Goal: Book appointment/travel/reservation

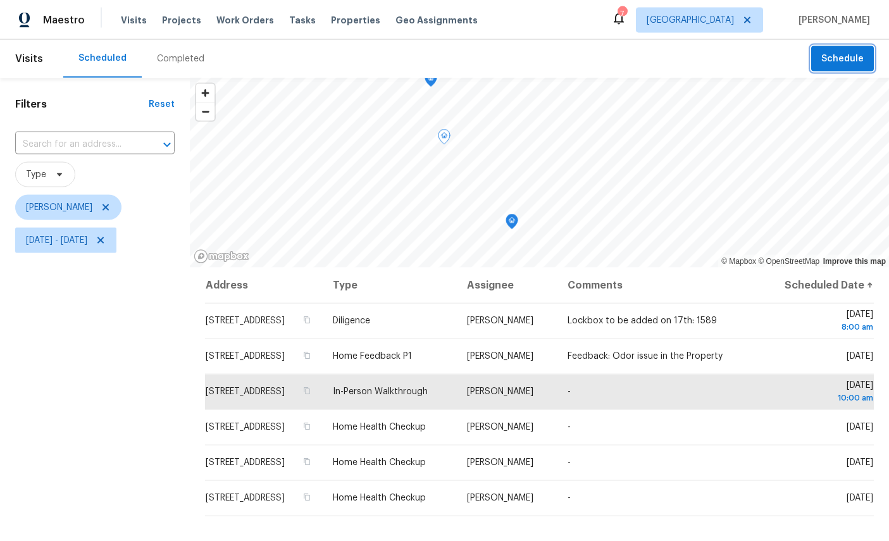
click at [837, 55] on span "Schedule" at bounding box center [842, 59] width 42 height 16
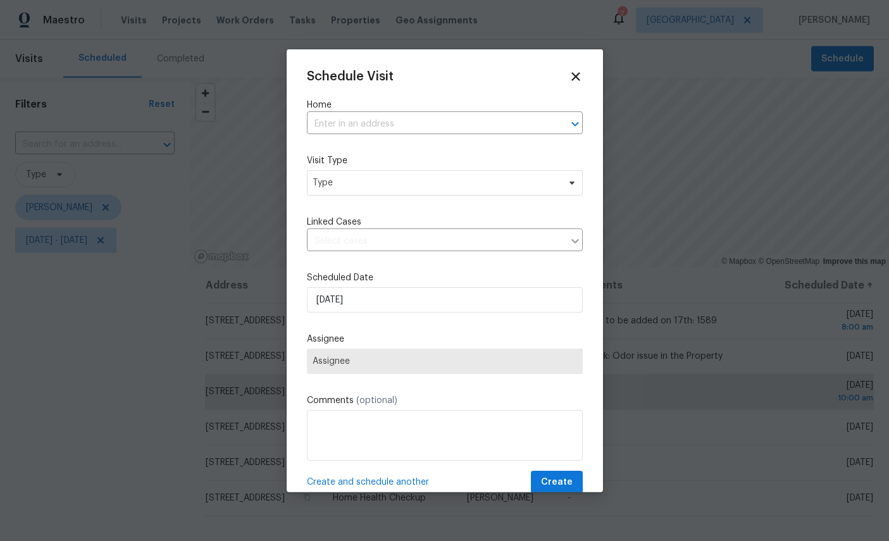
click at [402, 118] on input "text" at bounding box center [427, 125] width 240 height 20
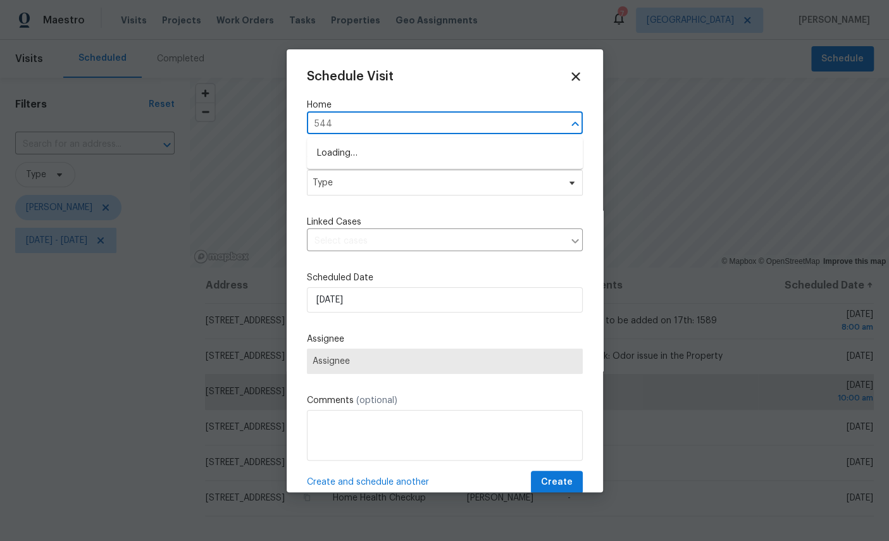
type input "5449"
click at [421, 146] on li "[STREET_ADDRESS]" at bounding box center [445, 153] width 276 height 21
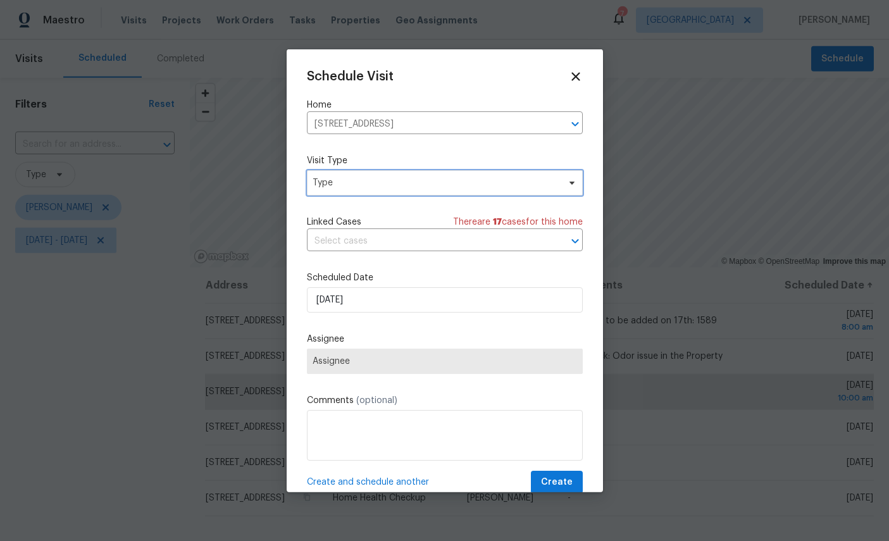
click at [416, 182] on span "Type" at bounding box center [436, 183] width 246 height 13
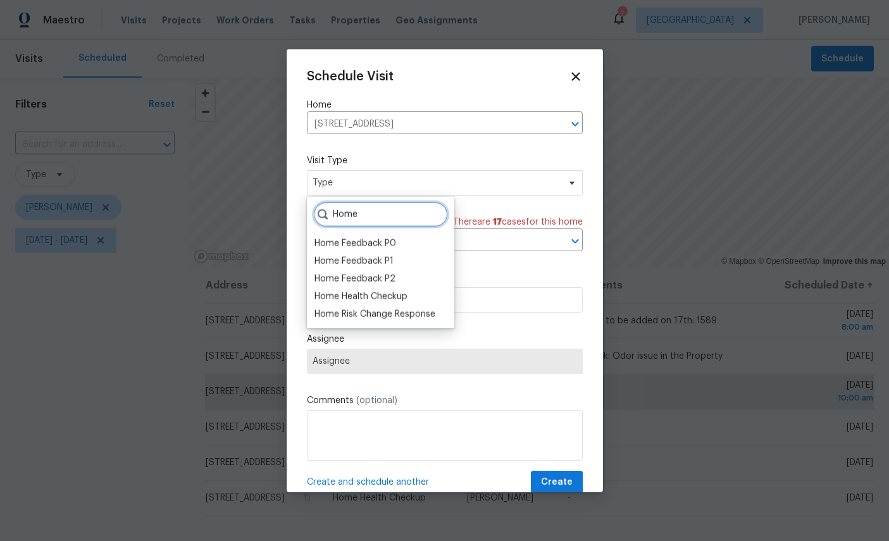
type input "Home"
click at [373, 294] on div "Home Health Checkup" at bounding box center [360, 296] width 93 height 13
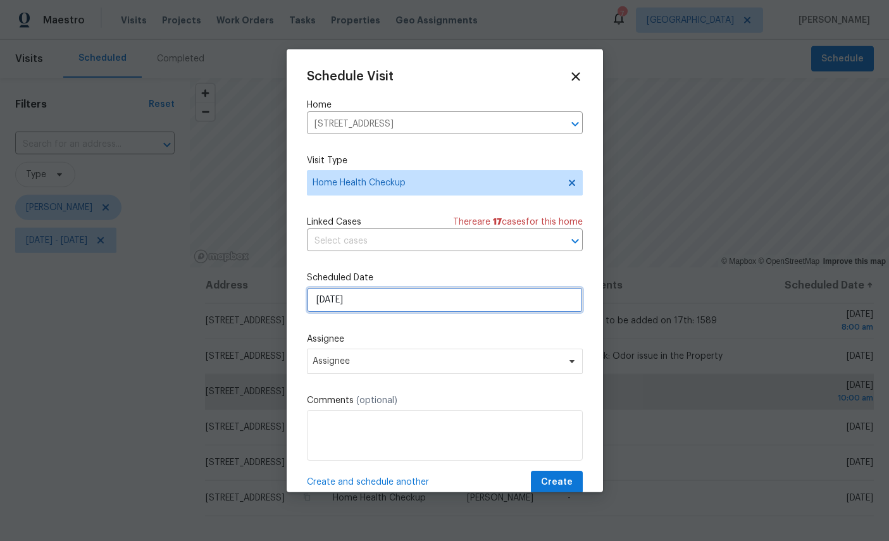
click at [407, 301] on input "9/18/2025" at bounding box center [445, 299] width 276 height 25
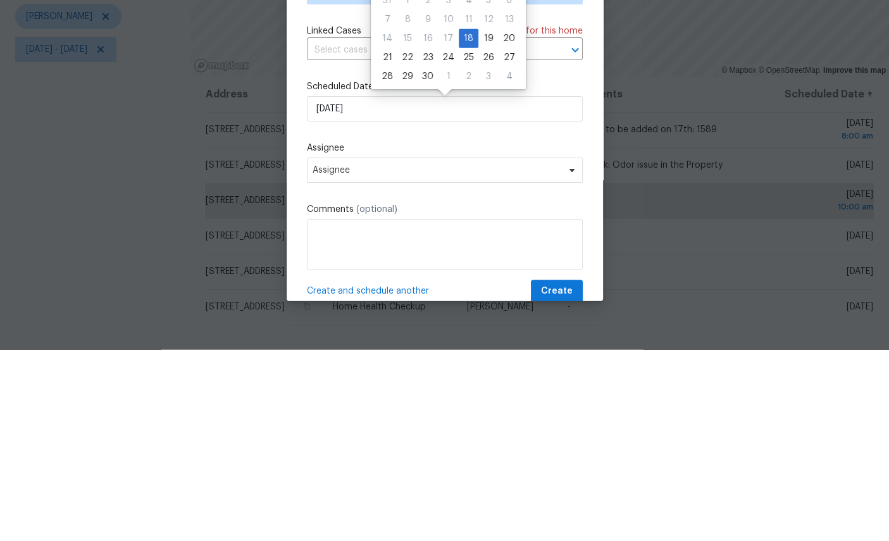
click at [476, 333] on label "Assignee" at bounding box center [445, 339] width 276 height 13
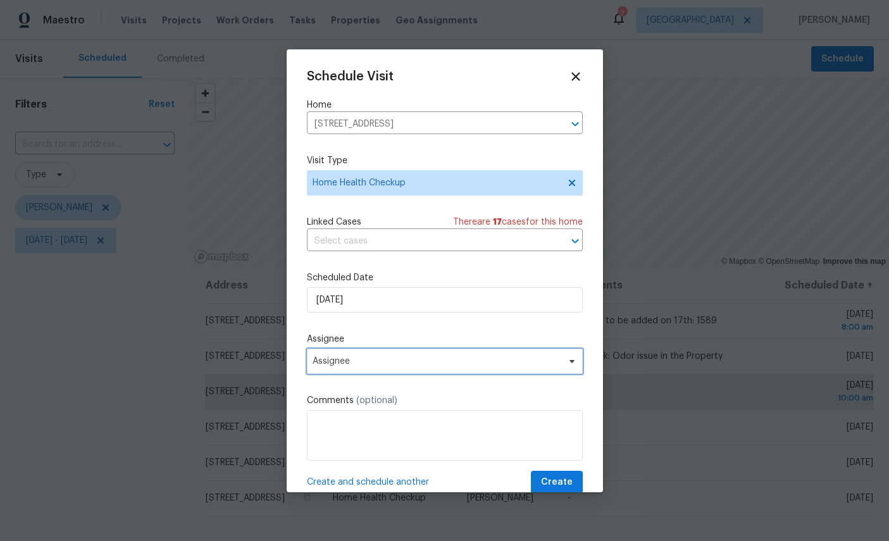
click at [414, 353] on span "Assignee" at bounding box center [445, 361] width 276 height 25
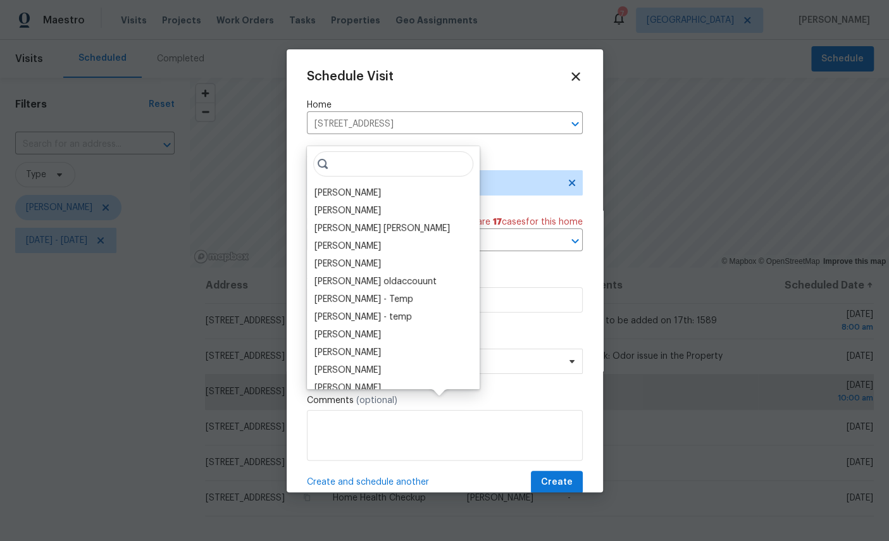
click at [340, 187] on div "[PERSON_NAME]" at bounding box center [347, 193] width 66 height 13
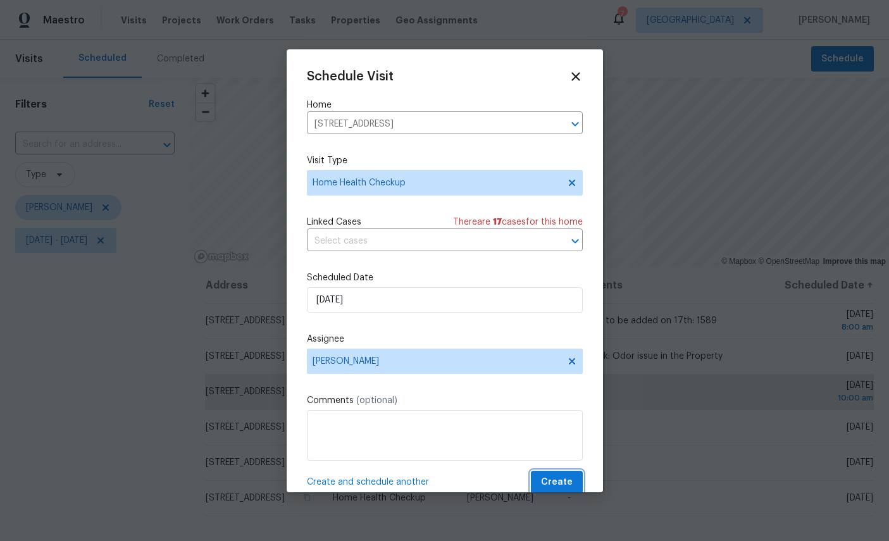
click at [569, 484] on span "Create" at bounding box center [557, 483] width 32 height 16
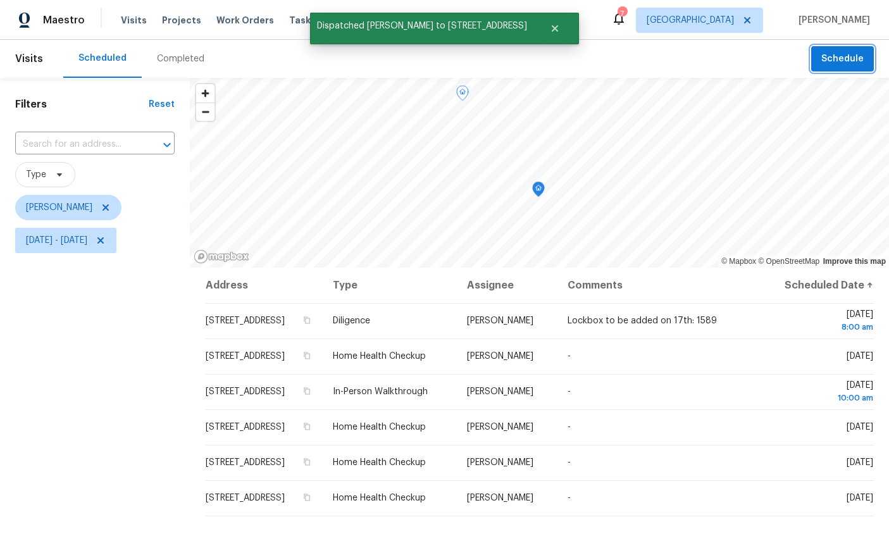
click at [850, 56] on span "Schedule" at bounding box center [842, 59] width 42 height 16
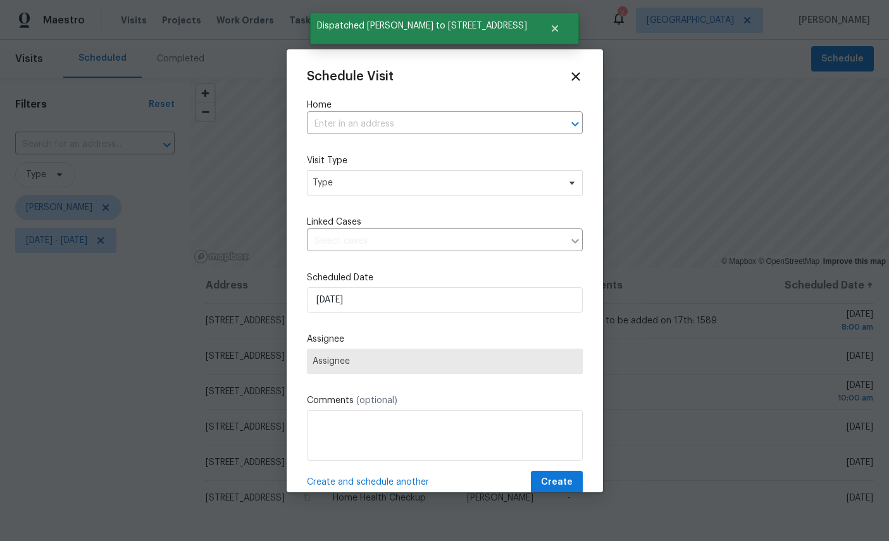
click at [385, 115] on input "text" at bounding box center [427, 125] width 240 height 20
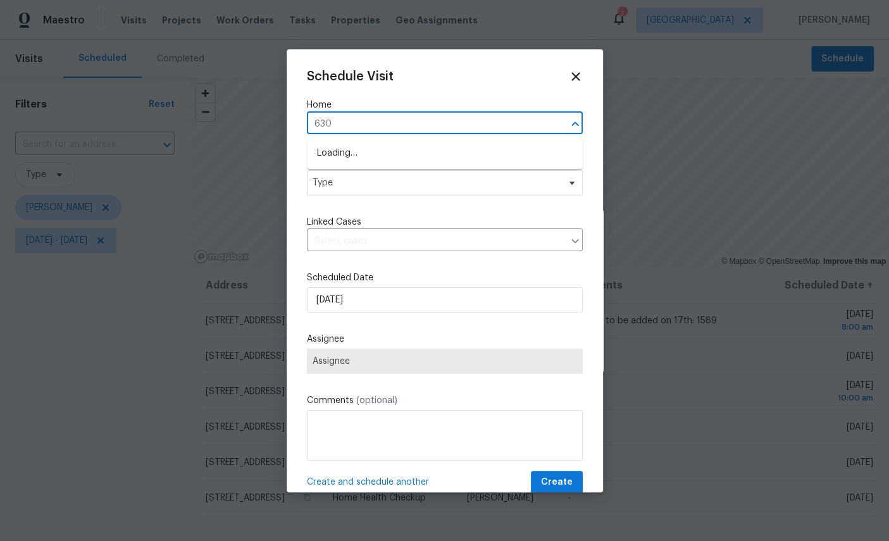
type input "6300"
click at [440, 150] on li "[STREET_ADDRESS]" at bounding box center [445, 153] width 276 height 21
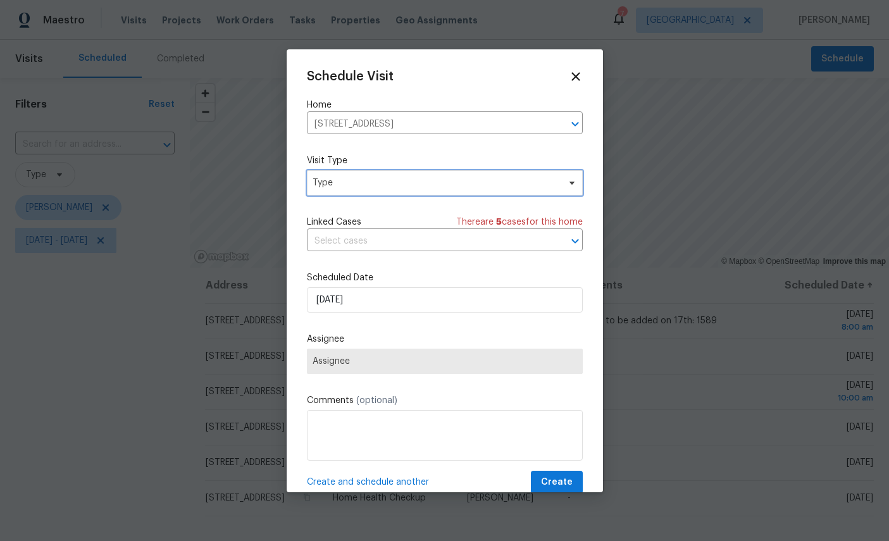
click at [407, 181] on span "Type" at bounding box center [436, 183] width 246 height 13
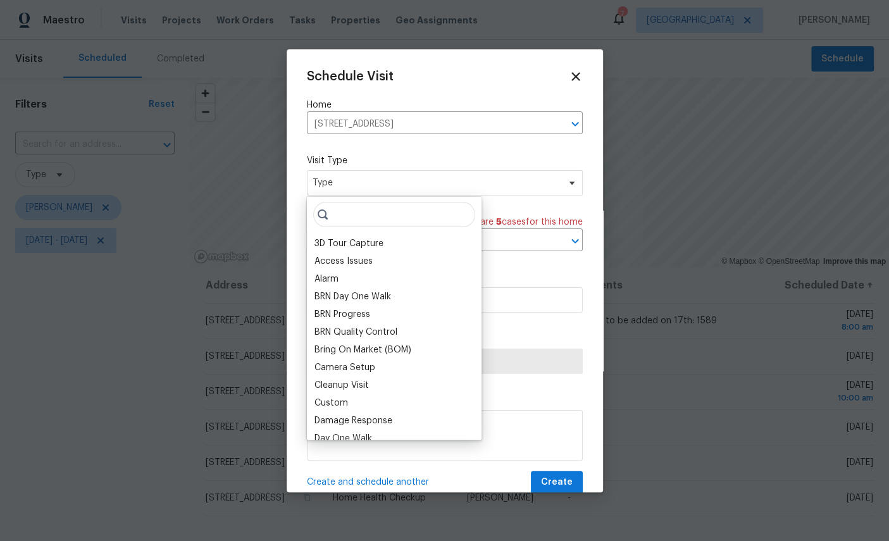
type input "H"
click at [575, 82] on icon at bounding box center [576, 77] width 14 height 14
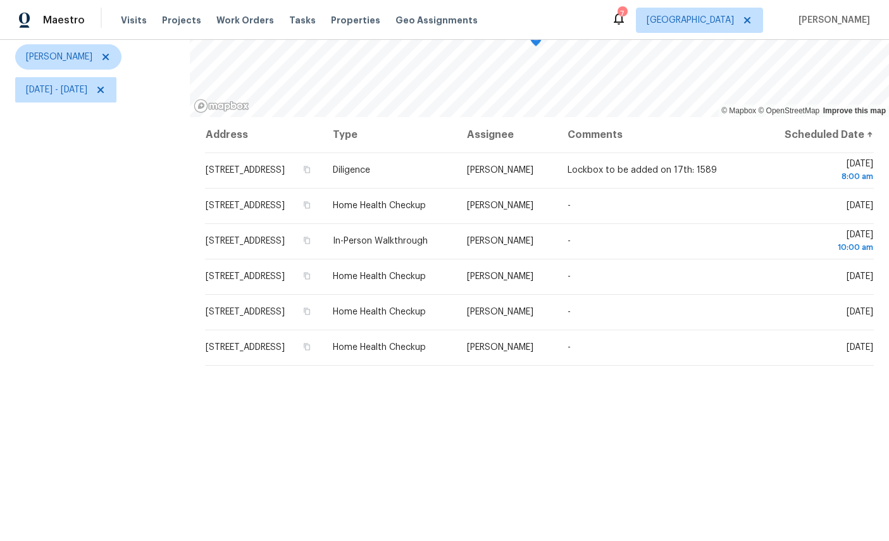
scroll to position [149, 0]
